Goal: Navigation & Orientation: Find specific page/section

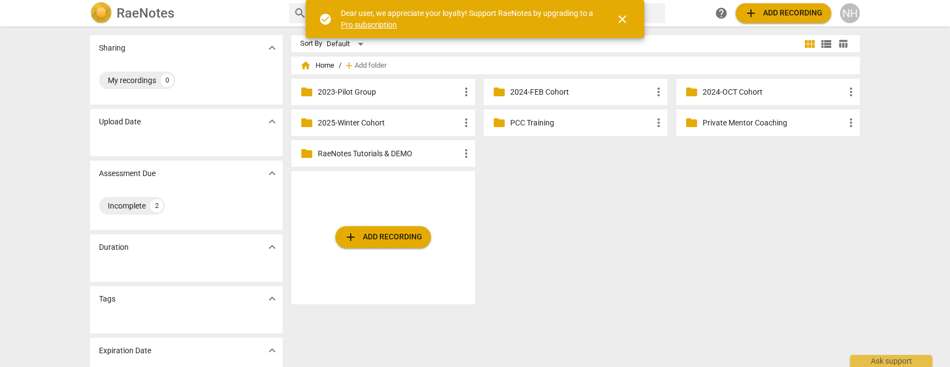
click at [852, 15] on div "NH" at bounding box center [850, 13] width 20 height 20
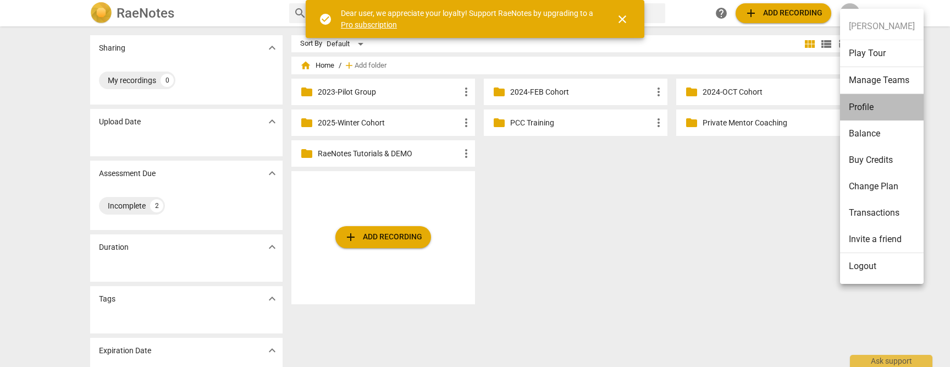
click at [870, 104] on li "Profile" at bounding box center [882, 107] width 84 height 26
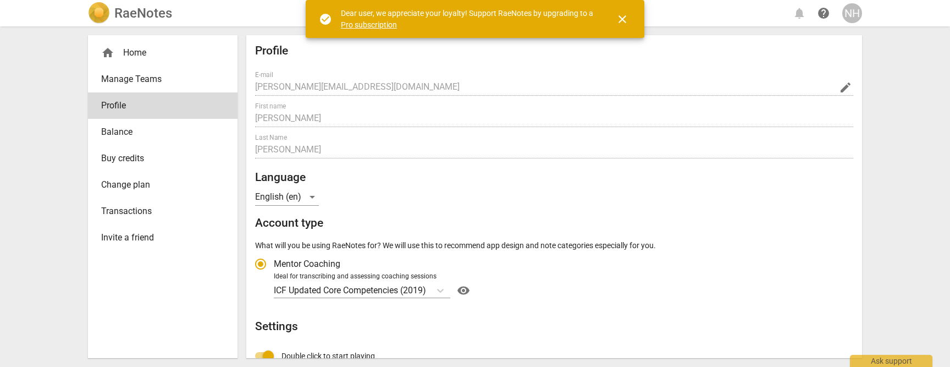
radio input "false"
click at [860, 11] on div "NH" at bounding box center [853, 13] width 20 height 20
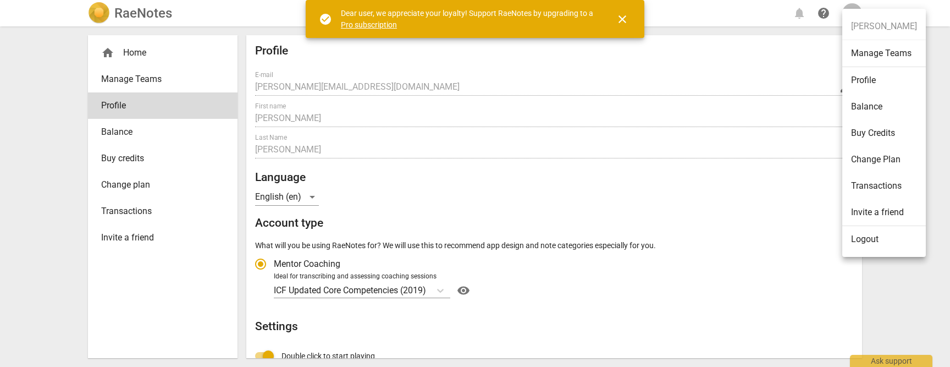
click at [777, 60] on div at bounding box center [475, 183] width 950 height 367
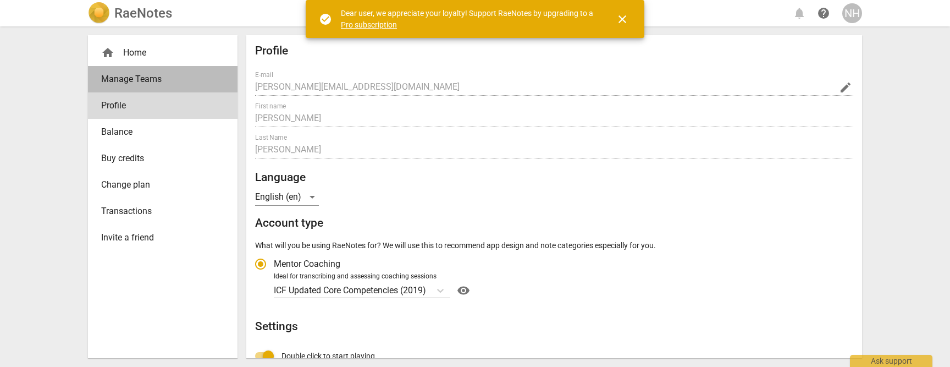
click at [119, 78] on span "Manage Teams" at bounding box center [158, 79] width 114 height 13
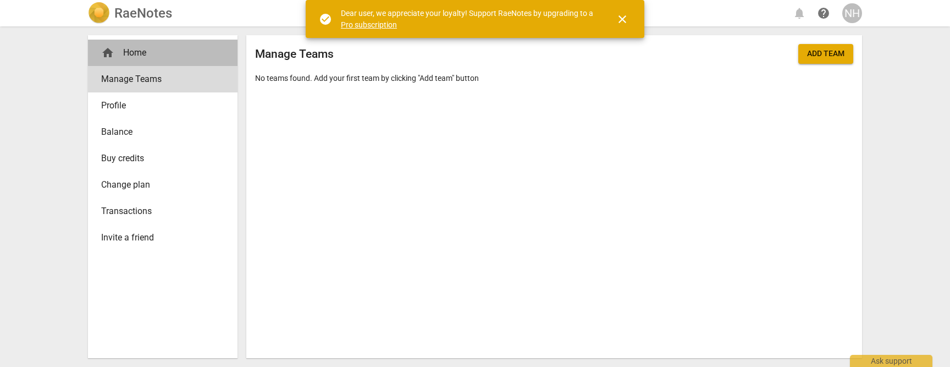
click at [145, 49] on div "home Home" at bounding box center [158, 52] width 114 height 13
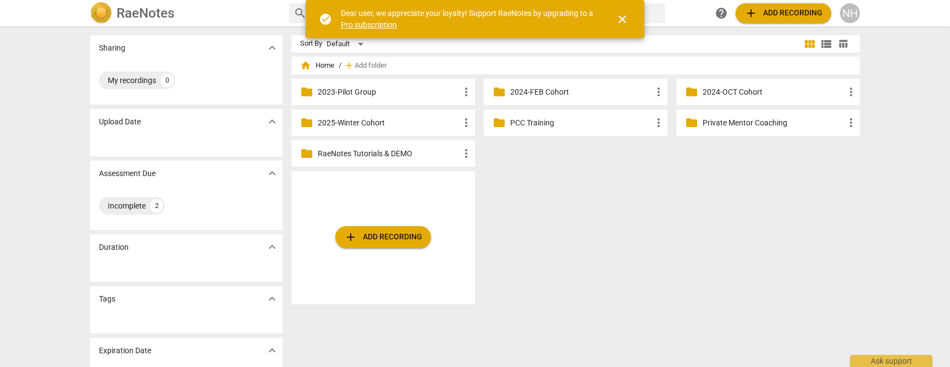
click at [386, 124] on p "2025-Winter Cohort" at bounding box center [389, 123] width 142 height 12
click at [378, 127] on p "2025-Winter Cohort" at bounding box center [389, 123] width 142 height 12
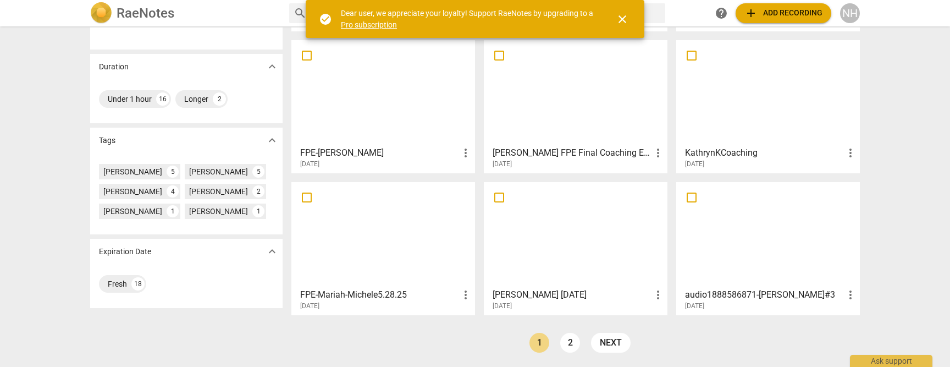
scroll to position [180, 0]
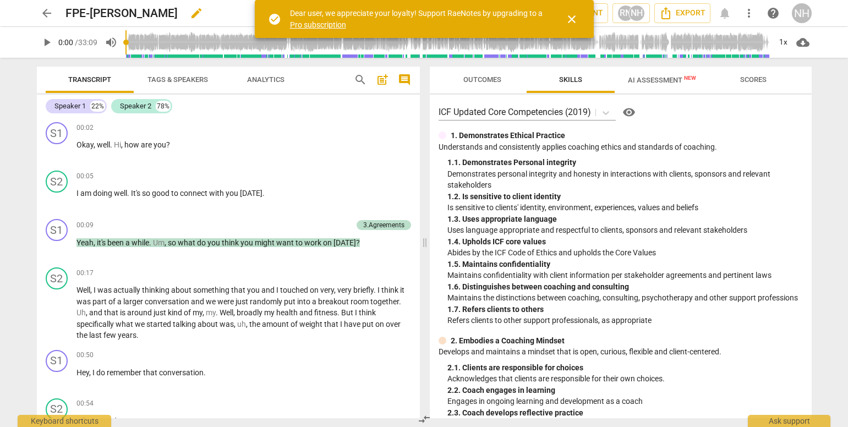
click at [186, 12] on span "edit" at bounding box center [196, 13] width 20 height 13
type input "FPE-"
